Goal: Check status: Check status

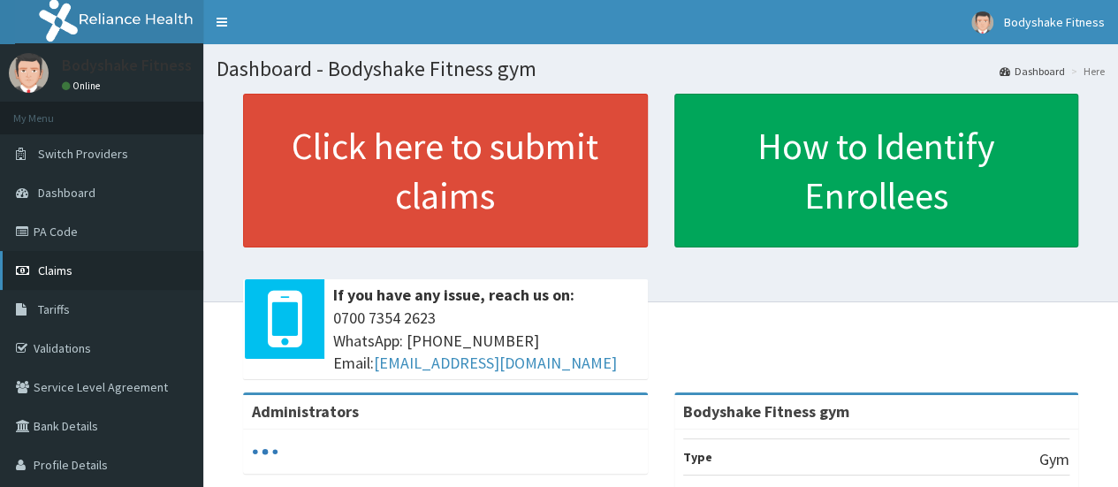
click at [60, 270] on span "Claims" at bounding box center [55, 271] width 34 height 16
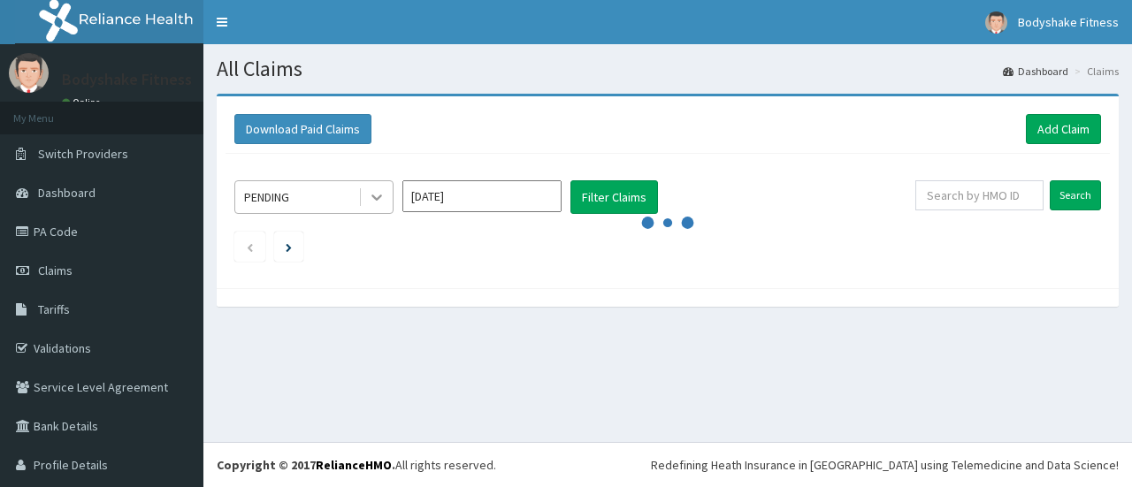
click at [373, 195] on icon at bounding box center [376, 198] width 11 height 6
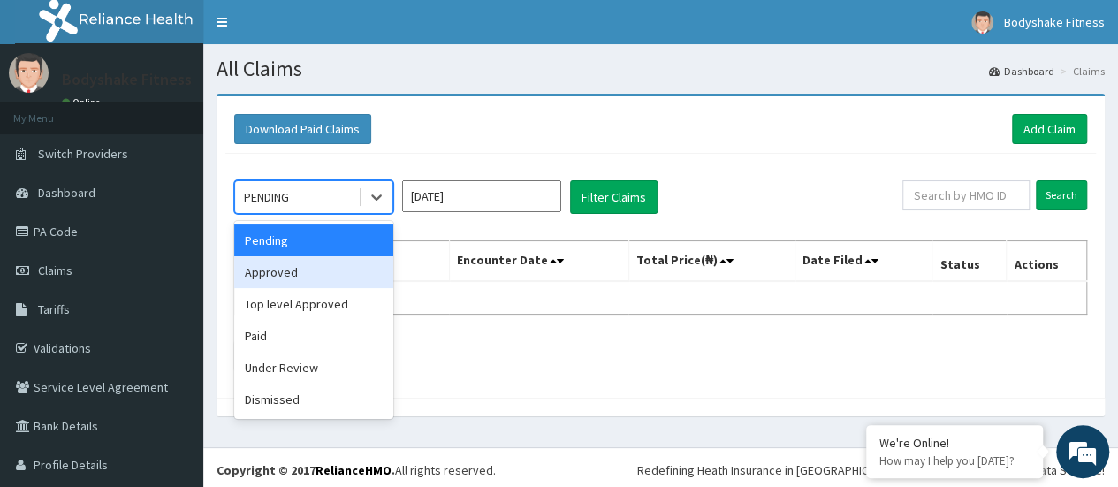
click at [312, 280] on div "Approved" at bounding box center [313, 272] width 159 height 32
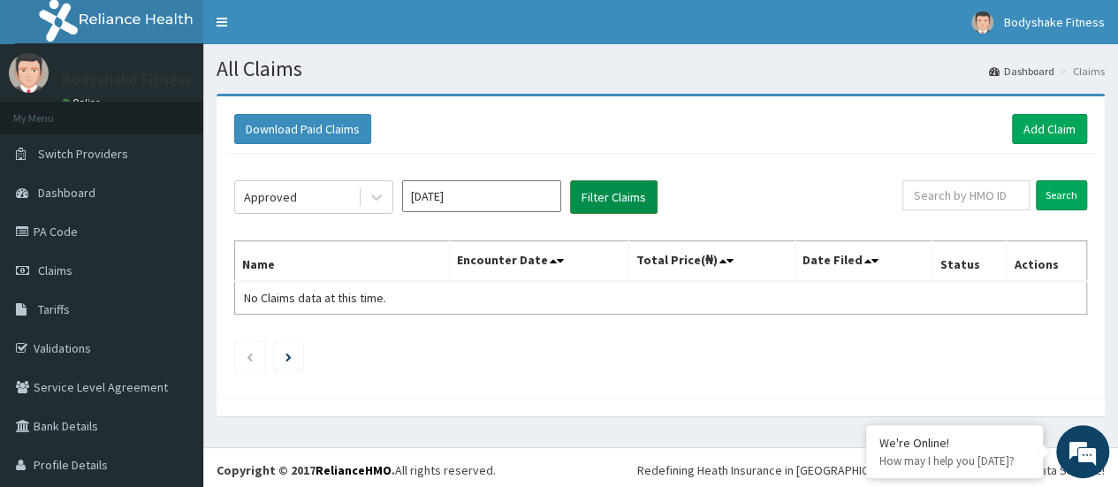
click at [603, 197] on button "Filter Claims" at bounding box center [614, 197] width 88 height 34
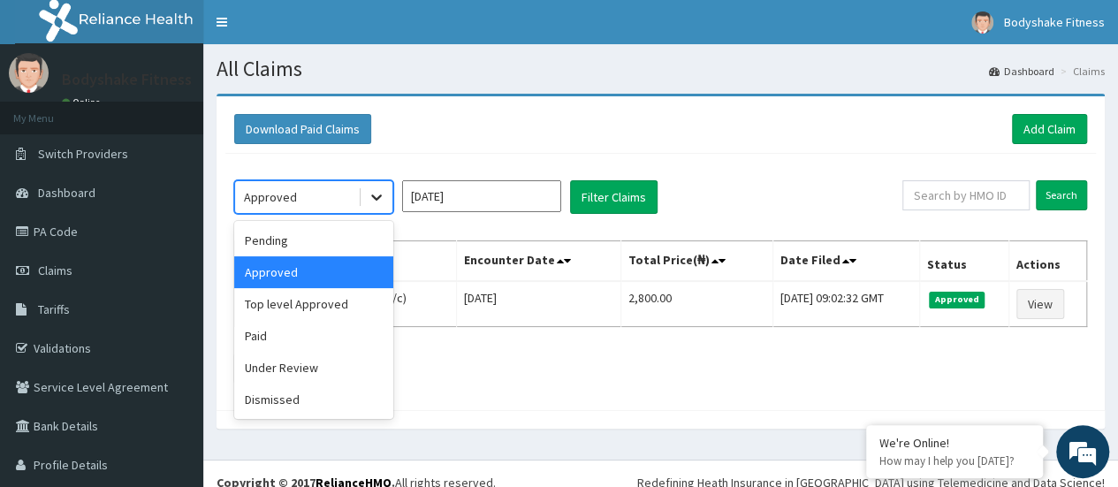
click at [377, 201] on icon at bounding box center [377, 197] width 18 height 18
click at [316, 306] on div "Top level Approved" at bounding box center [313, 304] width 159 height 32
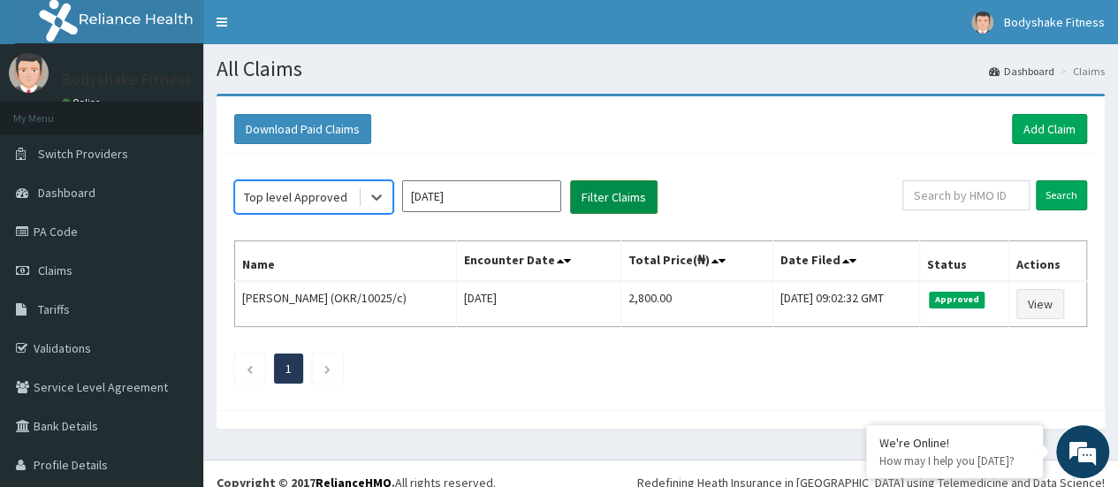
click at [608, 198] on button "Filter Claims" at bounding box center [614, 197] width 88 height 34
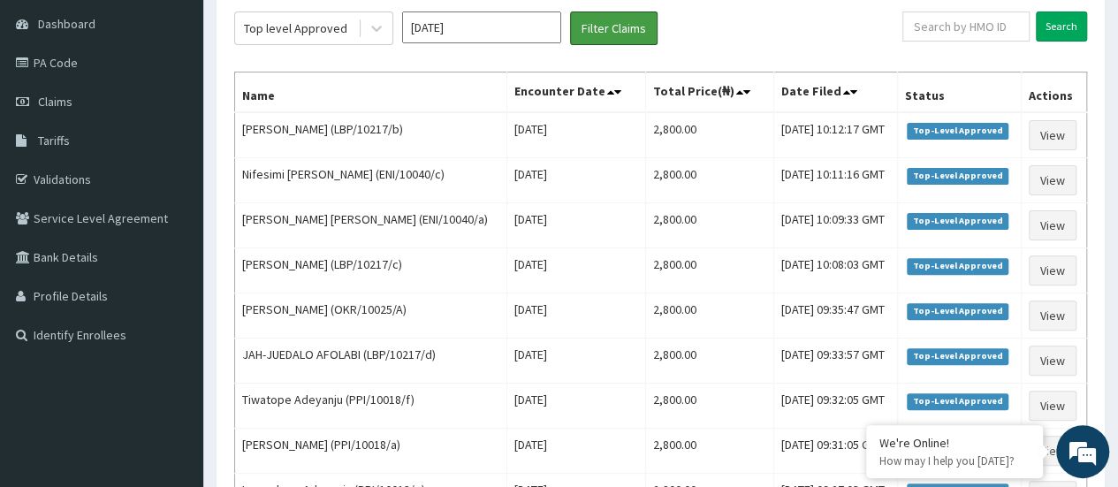
scroll to position [163, 0]
